Goal: Find specific page/section: Find specific page/section

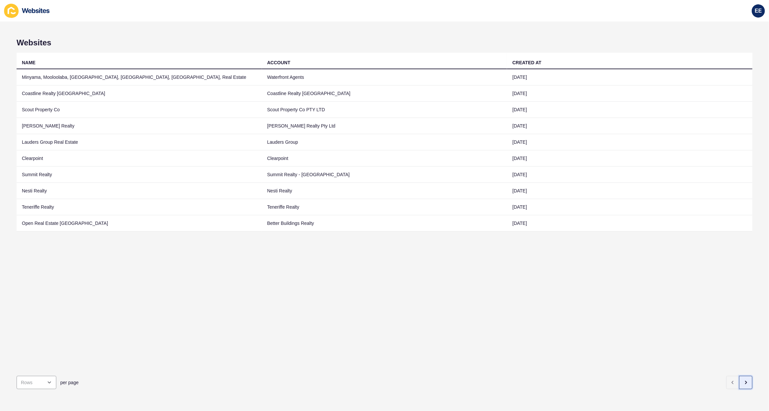
click at [741, 376] on button "button" at bounding box center [745, 382] width 13 height 13
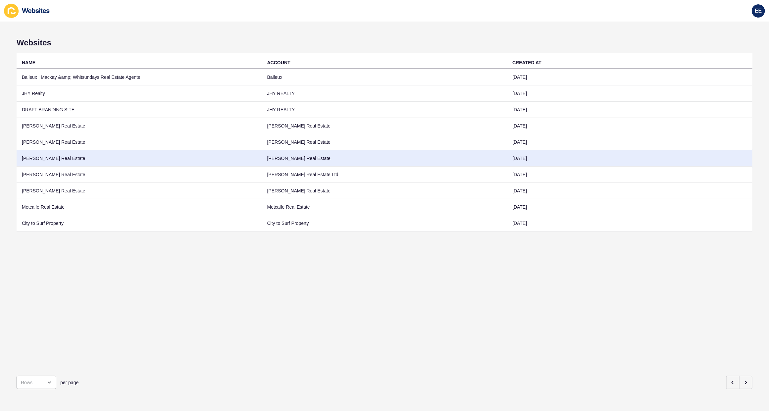
click at [50, 160] on td "Sibi Girgenti Real Estate" at bounding box center [139, 158] width 245 height 16
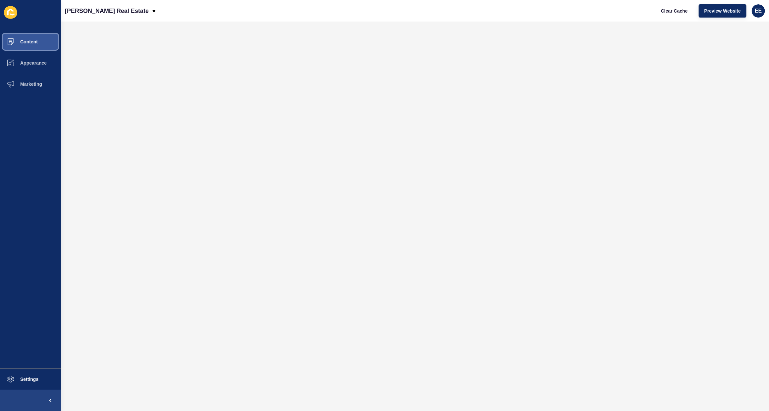
click at [25, 45] on button "Content" at bounding box center [30, 41] width 61 height 21
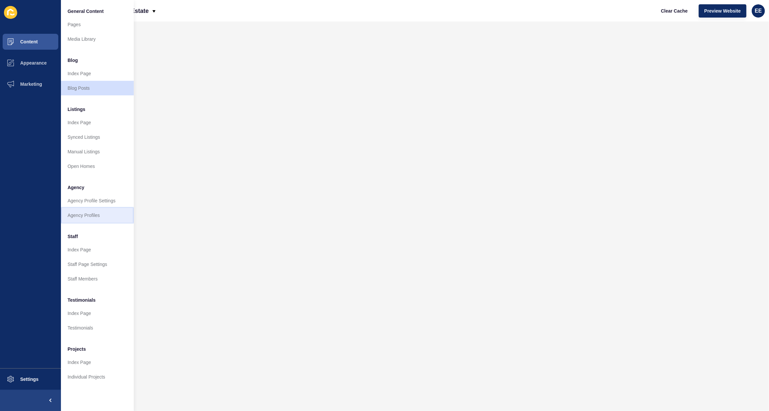
click at [88, 214] on link "Agency Profiles" at bounding box center [97, 215] width 73 height 15
